Goal: Task Accomplishment & Management: Manage account settings

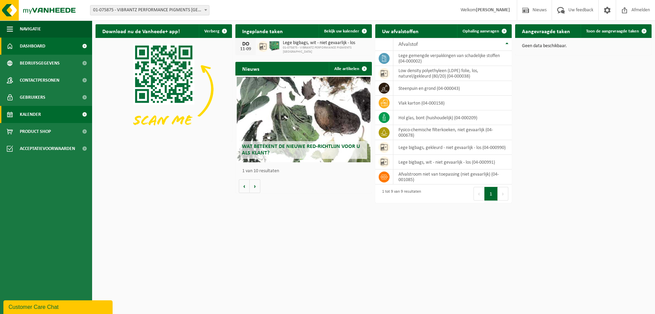
click at [21, 115] on span "Kalender" at bounding box center [30, 114] width 21 height 17
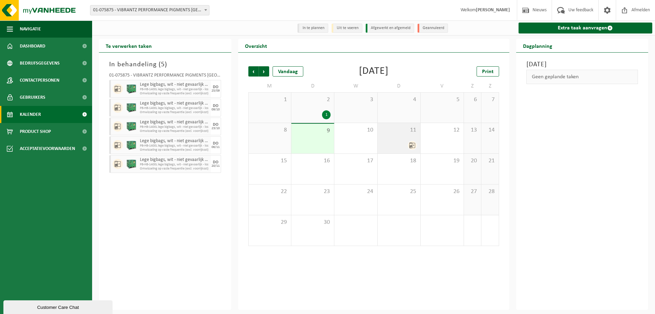
click at [403, 138] on div "11" at bounding box center [399, 138] width 43 height 30
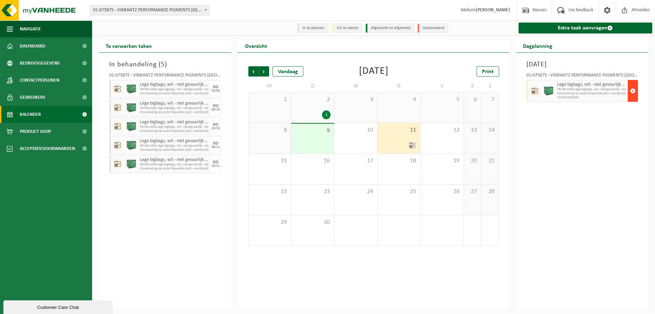
click at [632, 91] on span "button" at bounding box center [632, 91] width 5 height 14
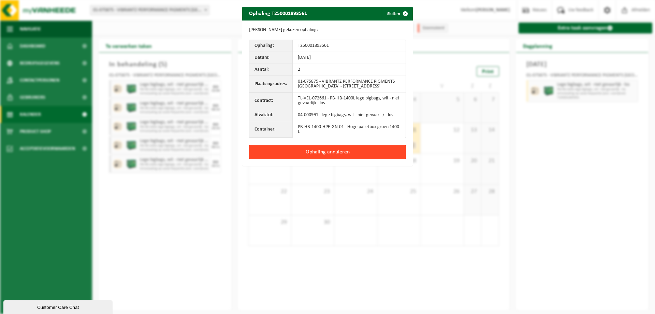
click at [338, 153] on button "Ophaling annuleren" at bounding box center [327, 152] width 157 height 14
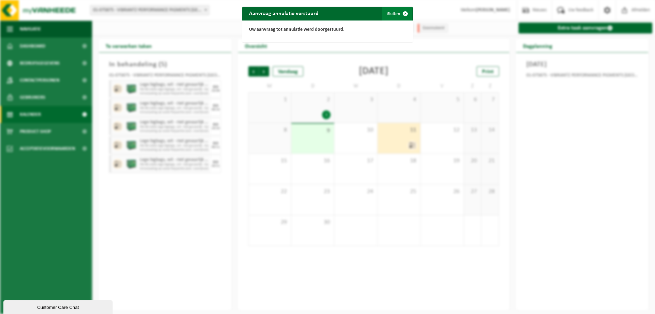
click at [401, 14] on span "button" at bounding box center [406, 14] width 14 height 14
